Goal: Task Accomplishment & Management: Use online tool/utility

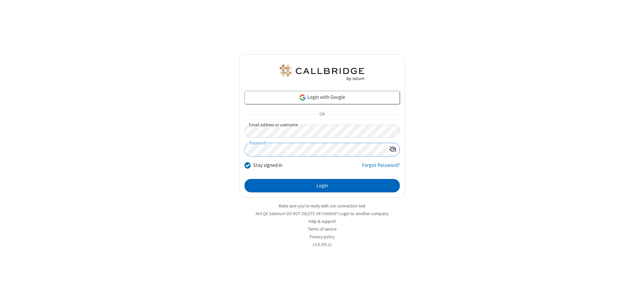
click at [322, 186] on button "Login" at bounding box center [321, 185] width 155 height 13
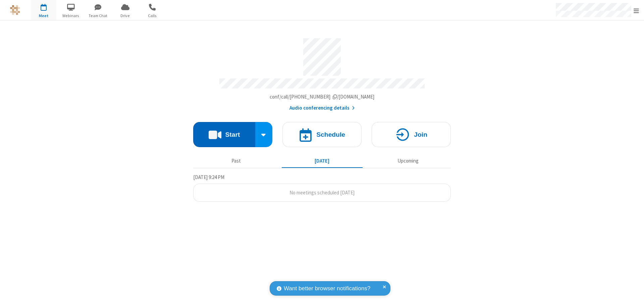
click at [224, 131] on button "Start" at bounding box center [224, 134] width 62 height 25
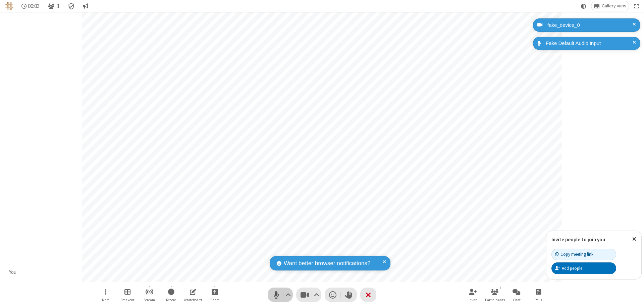
click at [276, 295] on span "Mute (⌘+Shift+A)" at bounding box center [276, 295] width 10 height 10
click at [276, 295] on span "Unmute (⌘+Shift+A)" at bounding box center [276, 295] width 10 height 10
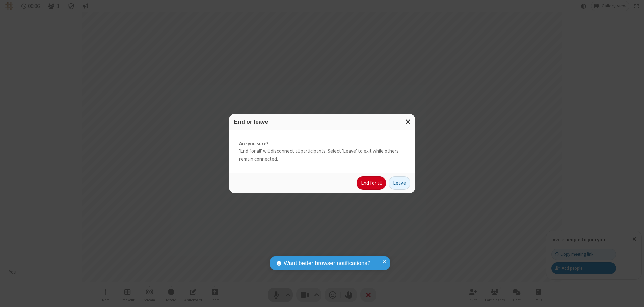
click at [371, 183] on button "End for all" at bounding box center [370, 182] width 29 height 13
